Goal: Find specific page/section: Find specific page/section

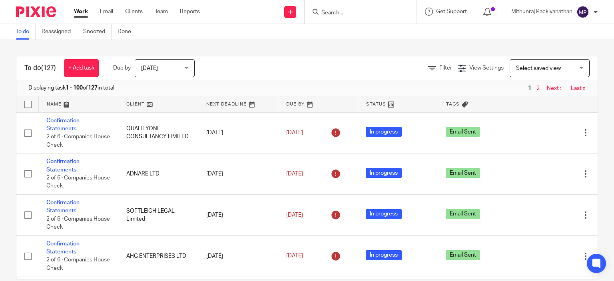
click at [339, 14] on input "Search" at bounding box center [357, 13] width 72 height 7
type input "NEXTGEN TECH LIMITED"
click button "submit" at bounding box center [0, 0] width 0 height 0
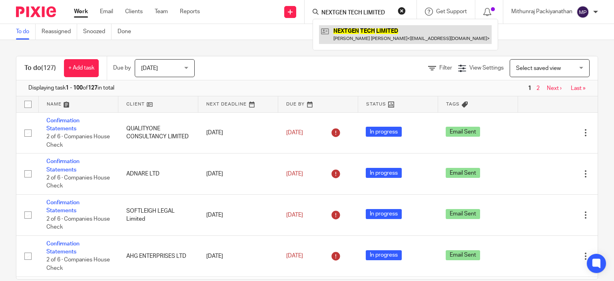
click at [350, 27] on link at bounding box center [405, 34] width 173 height 18
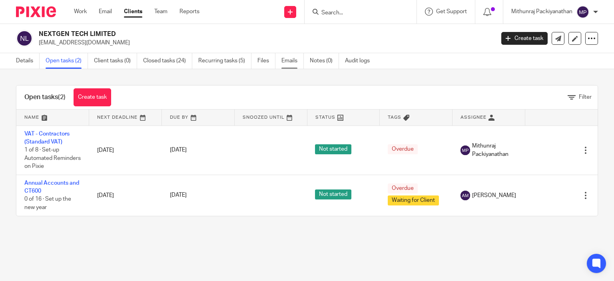
click at [288, 62] on link "Emails" at bounding box center [293, 61] width 22 height 16
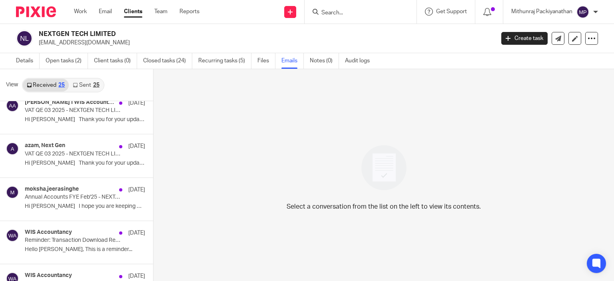
scroll to position [617, 0]
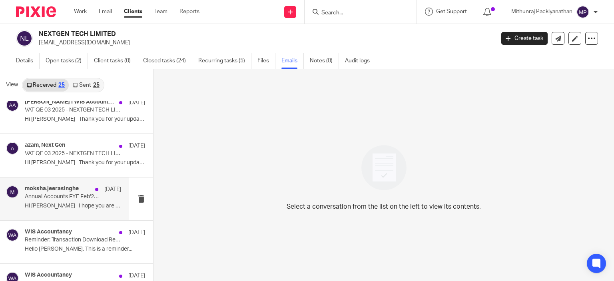
click at [81, 203] on p "Hi Vijay I hope you are keeping well. ..." at bounding box center [73, 206] width 96 height 7
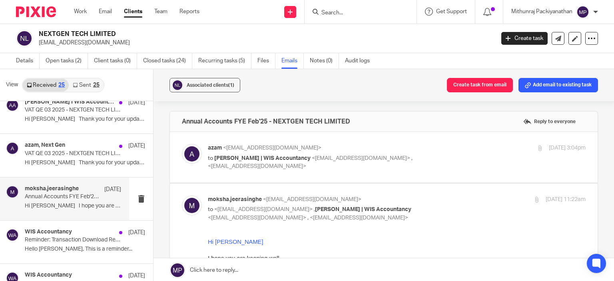
scroll to position [0, 0]
click at [314, 174] on label at bounding box center [384, 157] width 428 height 51
click at [182, 144] on input "checkbox" at bounding box center [182, 144] width 0 height 0
checkbox input "true"
